Goal: Information Seeking & Learning: Learn about a topic

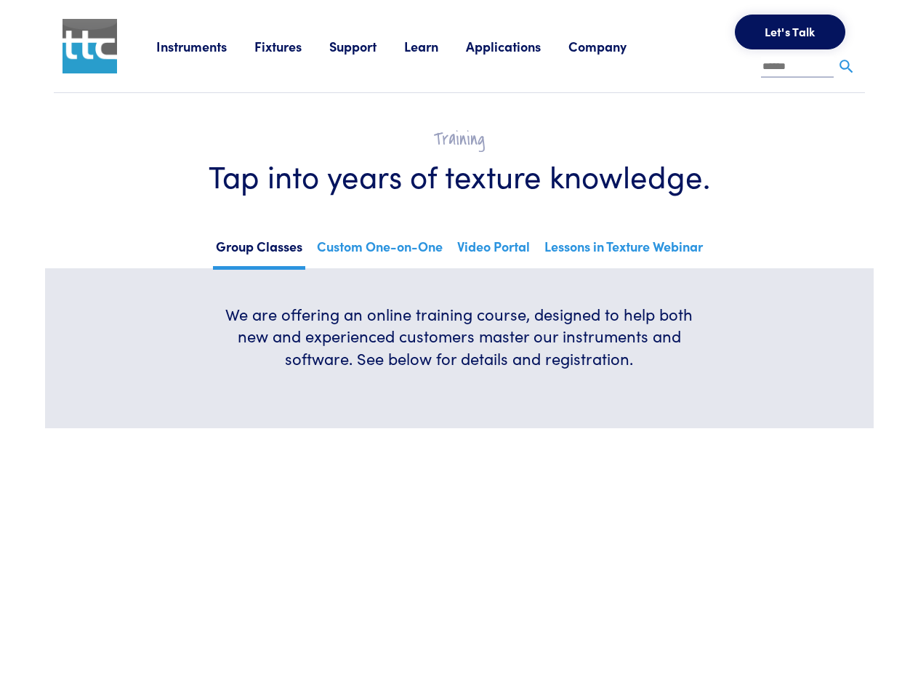
click at [459, 349] on h6 "We are offering an online training course, designed to help both new and experi…" at bounding box center [459, 336] width 488 height 67
click at [206, 46] on link "Instruments" at bounding box center [205, 46] width 98 height 18
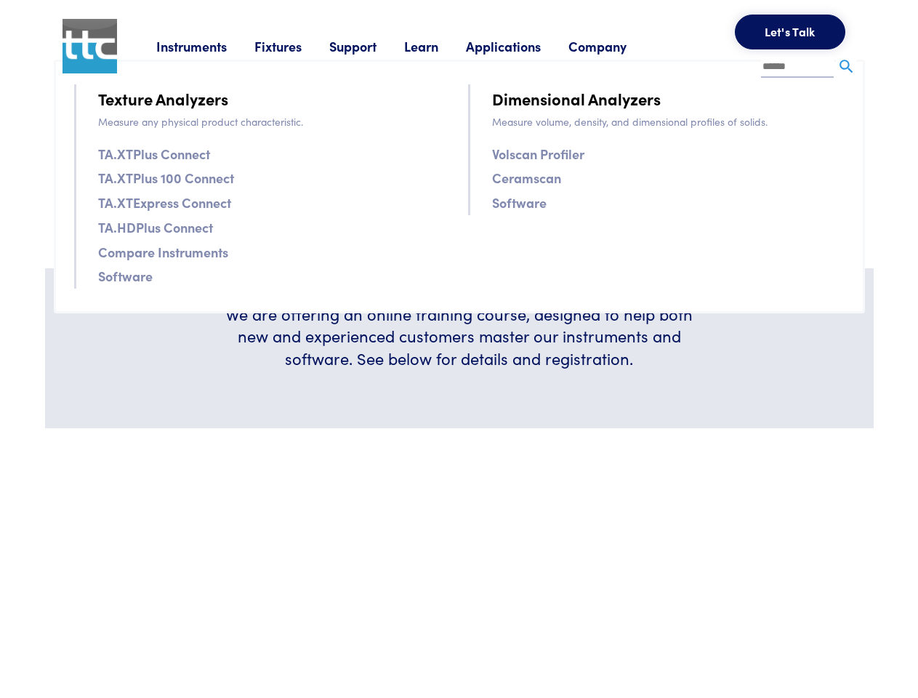
click at [294, 46] on link "Fixtures" at bounding box center [291, 46] width 75 height 18
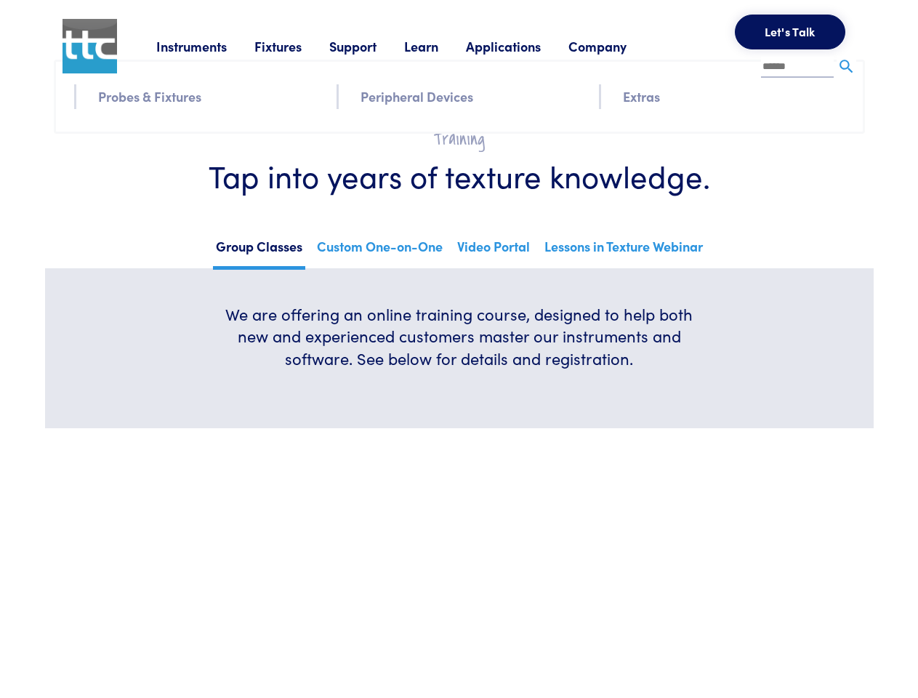
click at [369, 46] on link "Support" at bounding box center [366, 46] width 75 height 18
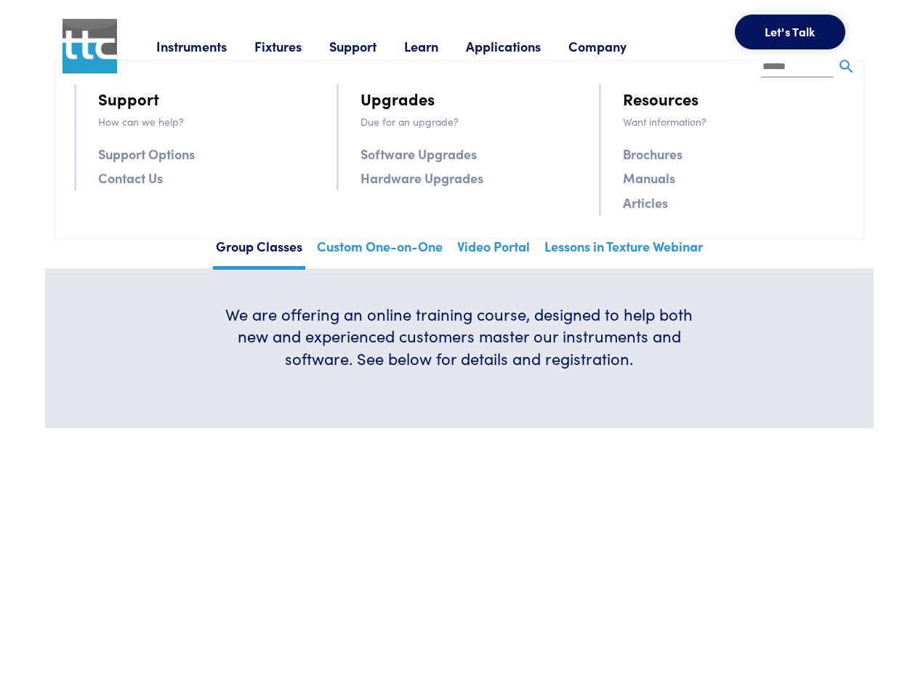
click at [439, 46] on link "Learn" at bounding box center [435, 46] width 62 height 18
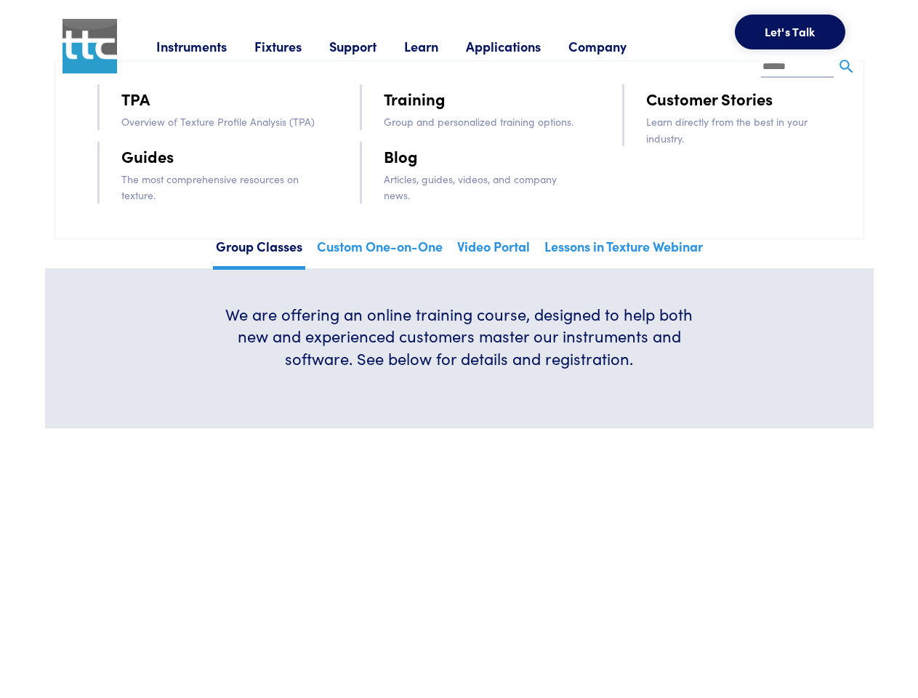
click at [522, 46] on link "Applications" at bounding box center [517, 46] width 102 height 18
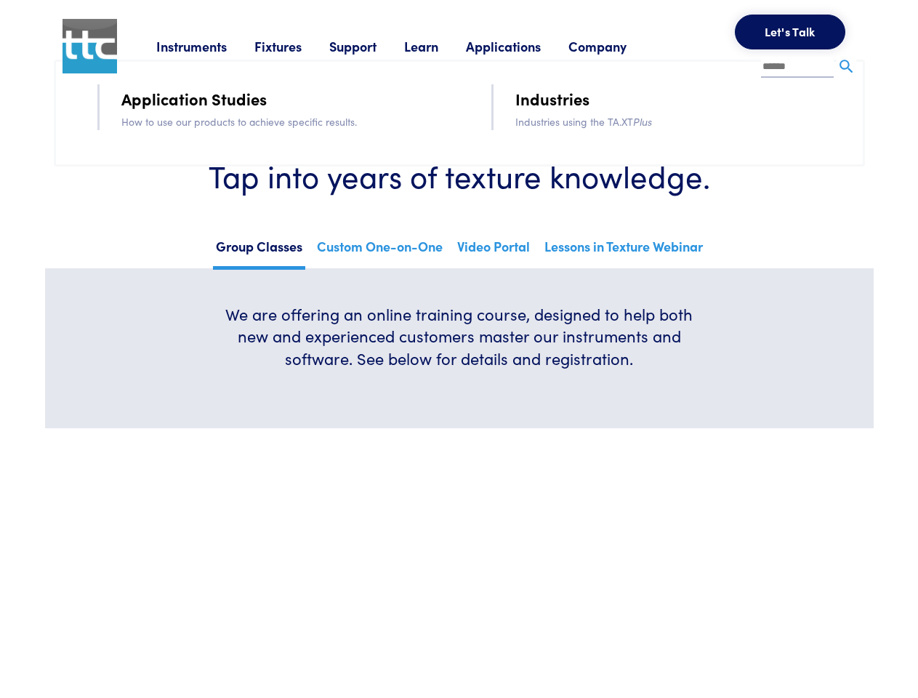
click at [616, 46] on link "Company" at bounding box center [611, 46] width 86 height 18
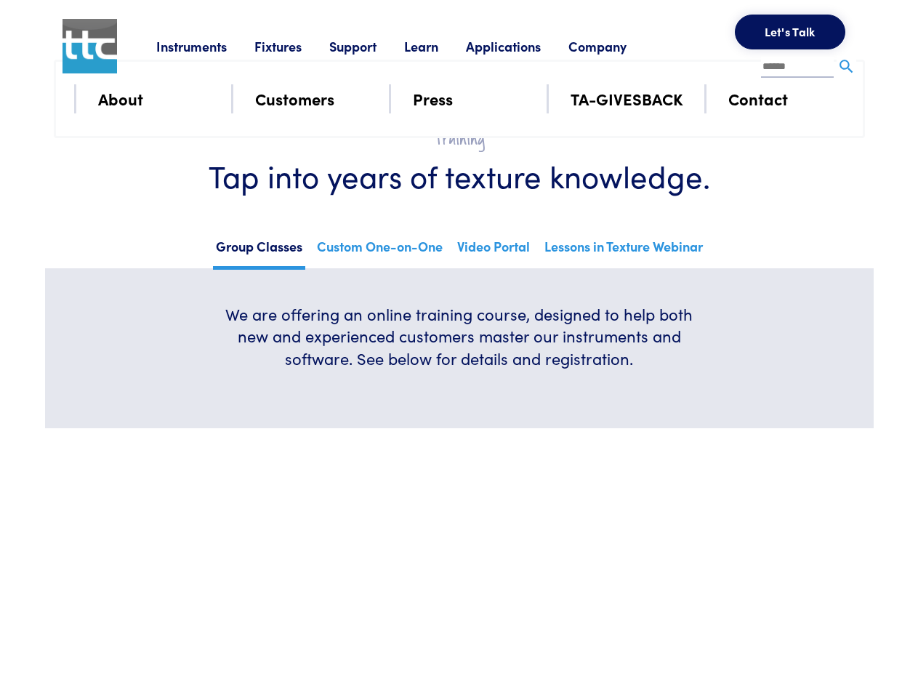
click at [790, 32] on button "Let's Talk" at bounding box center [790, 32] width 110 height 35
